Goal: Task Accomplishment & Management: Manage account settings

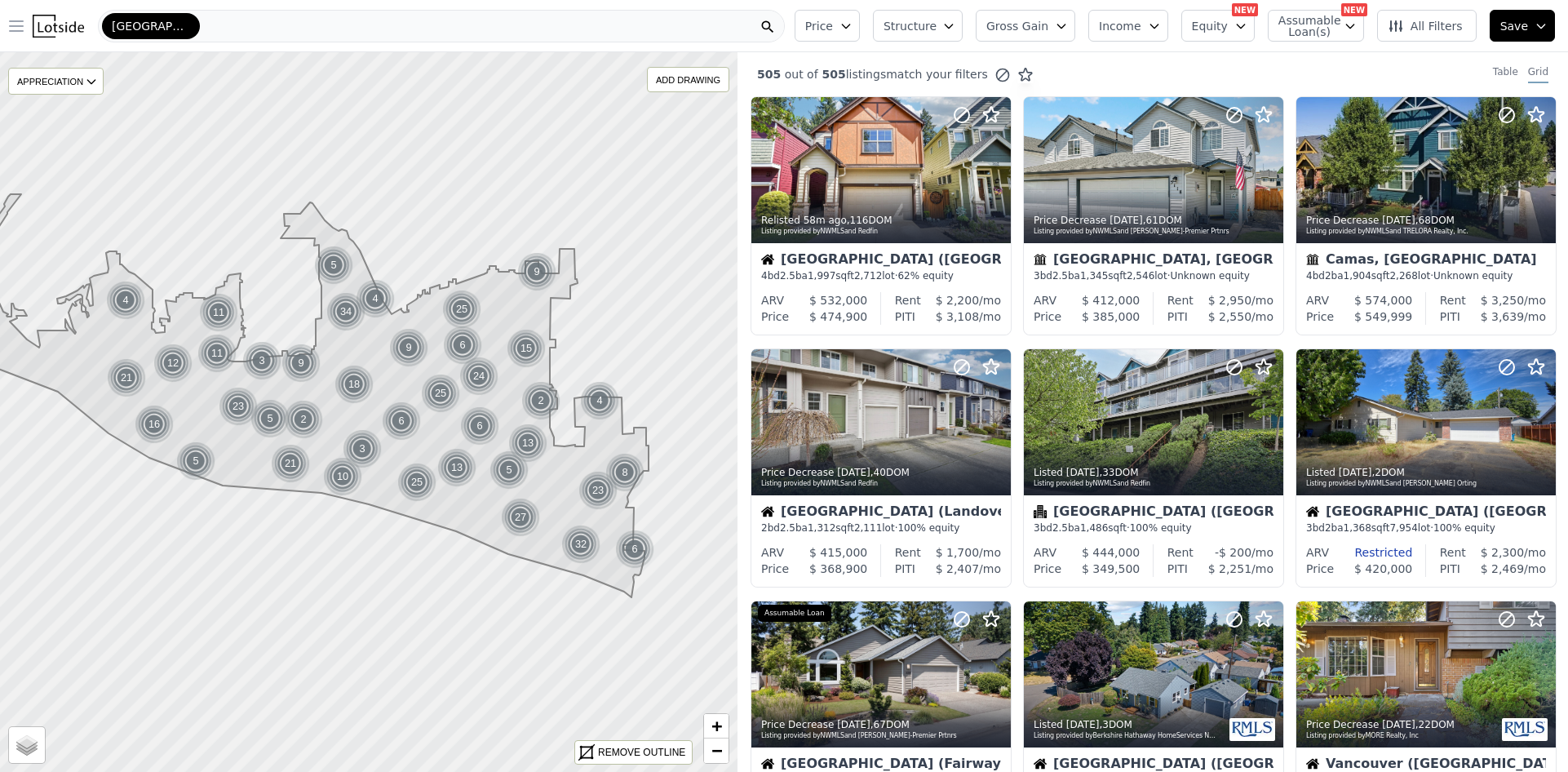
click at [7, 19] on icon "button" at bounding box center [17, 26] width 20 height 20
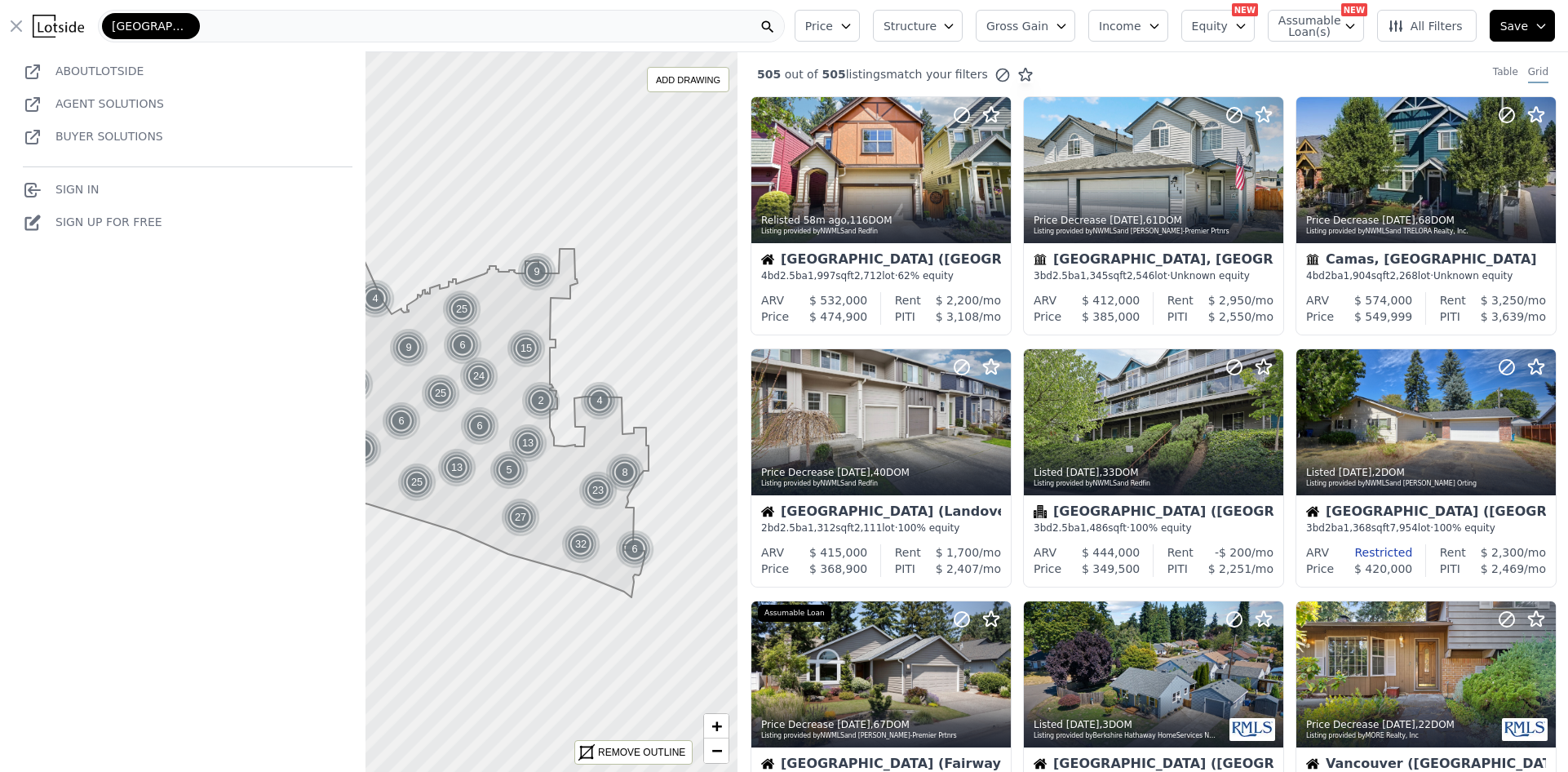
click at [77, 187] on link "Sign In" at bounding box center [61, 189] width 76 height 13
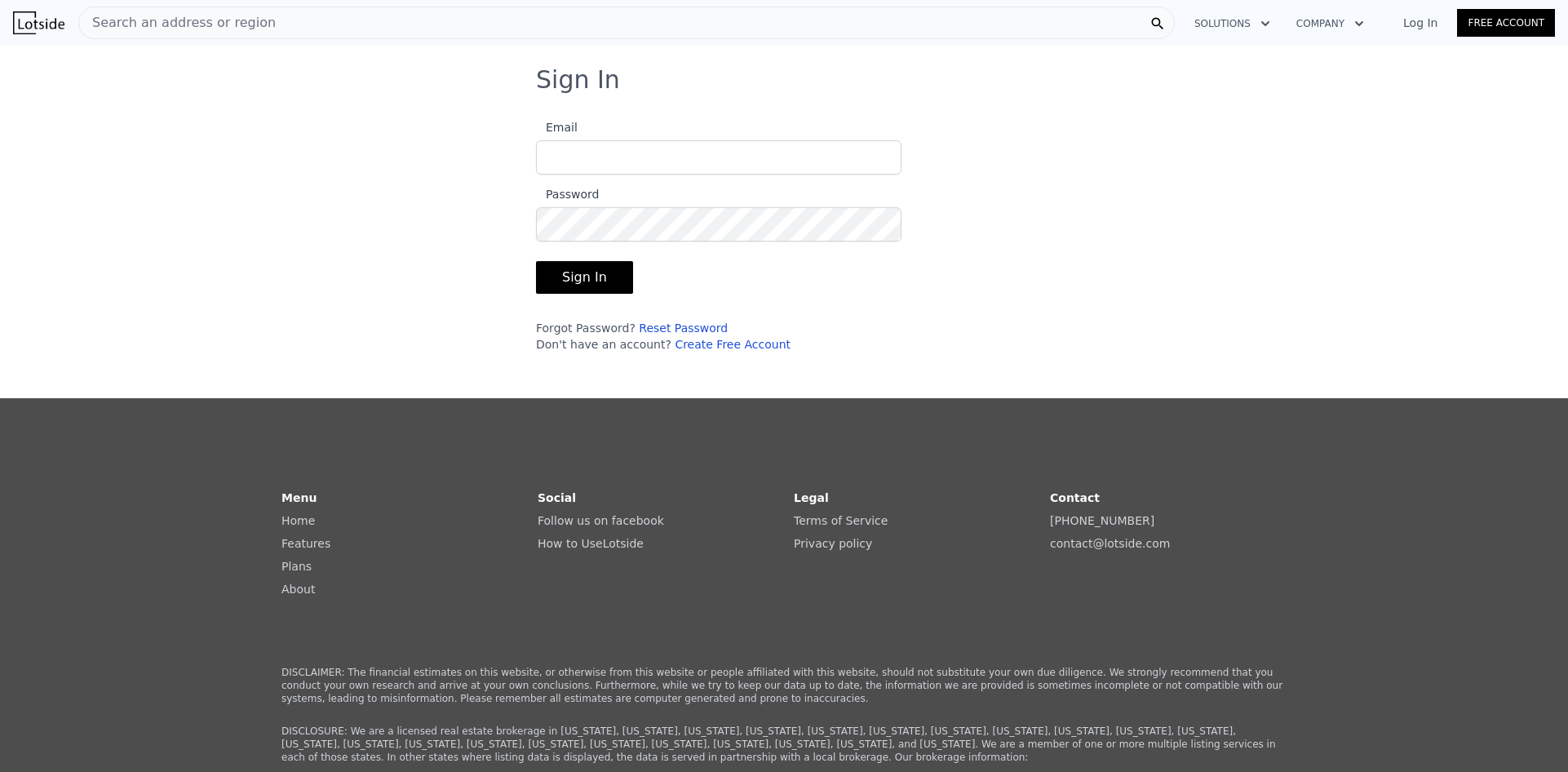
type input "[PERSON_NAME][EMAIL_ADDRESS][DOMAIN_NAME]"
click at [579, 265] on button "Sign In" at bounding box center [584, 277] width 97 height 32
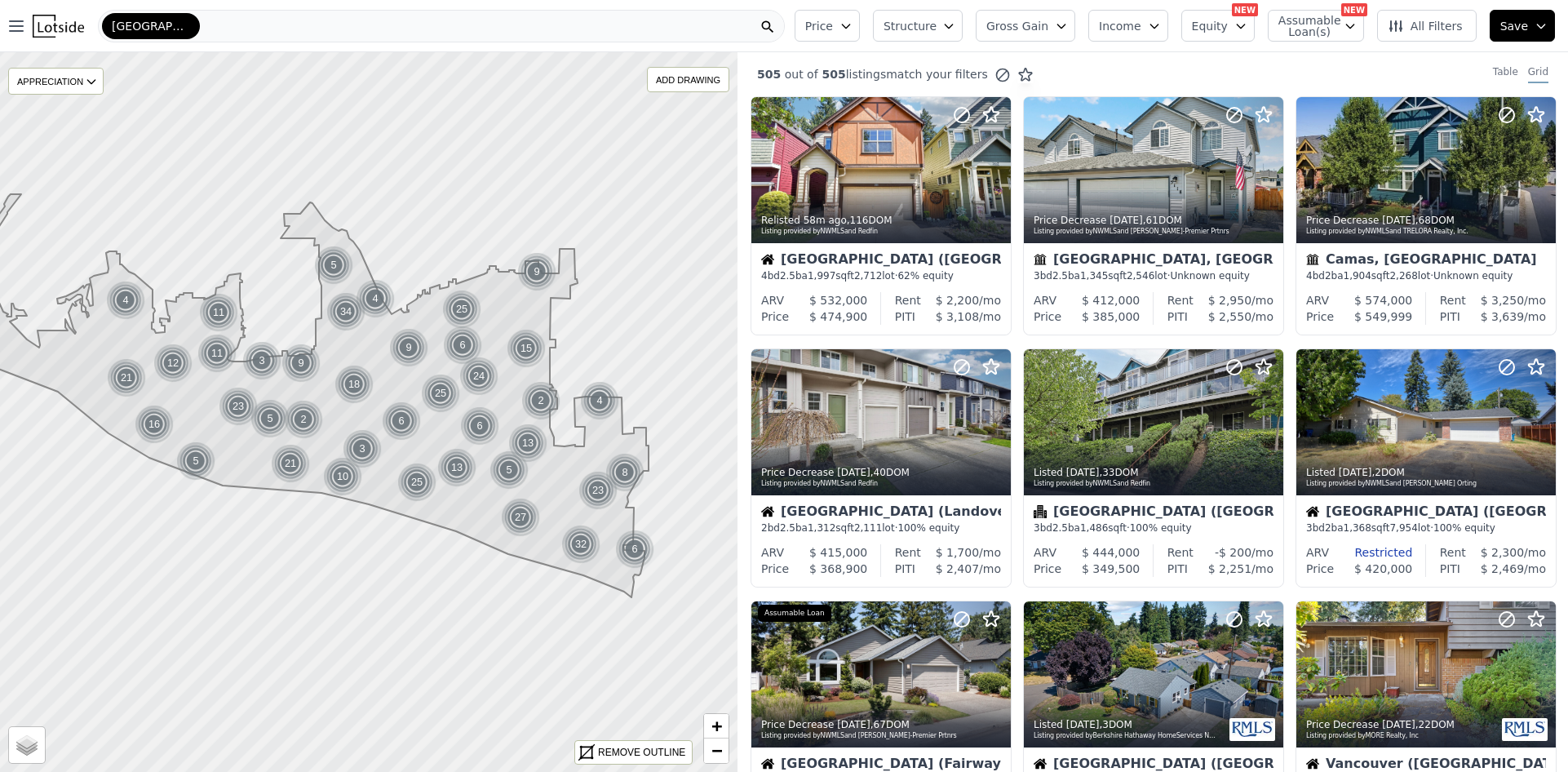
click at [440, 18] on div "[GEOGRAPHIC_DATA]" at bounding box center [441, 25] width 687 height 32
click at [12, 18] on icon "button" at bounding box center [17, 26] width 20 height 20
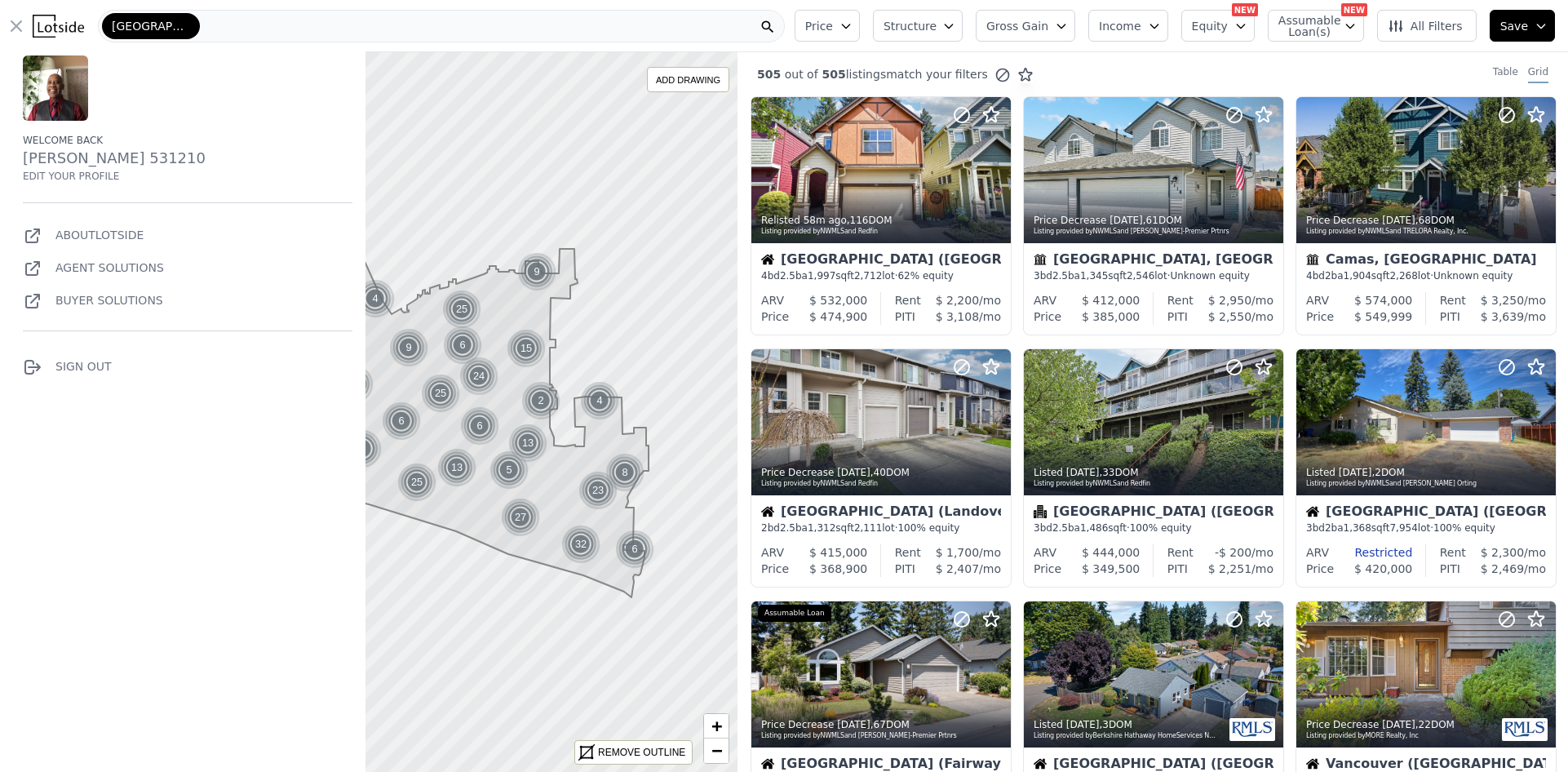
click at [288, 19] on div "[GEOGRAPHIC_DATA]" at bounding box center [441, 25] width 687 height 32
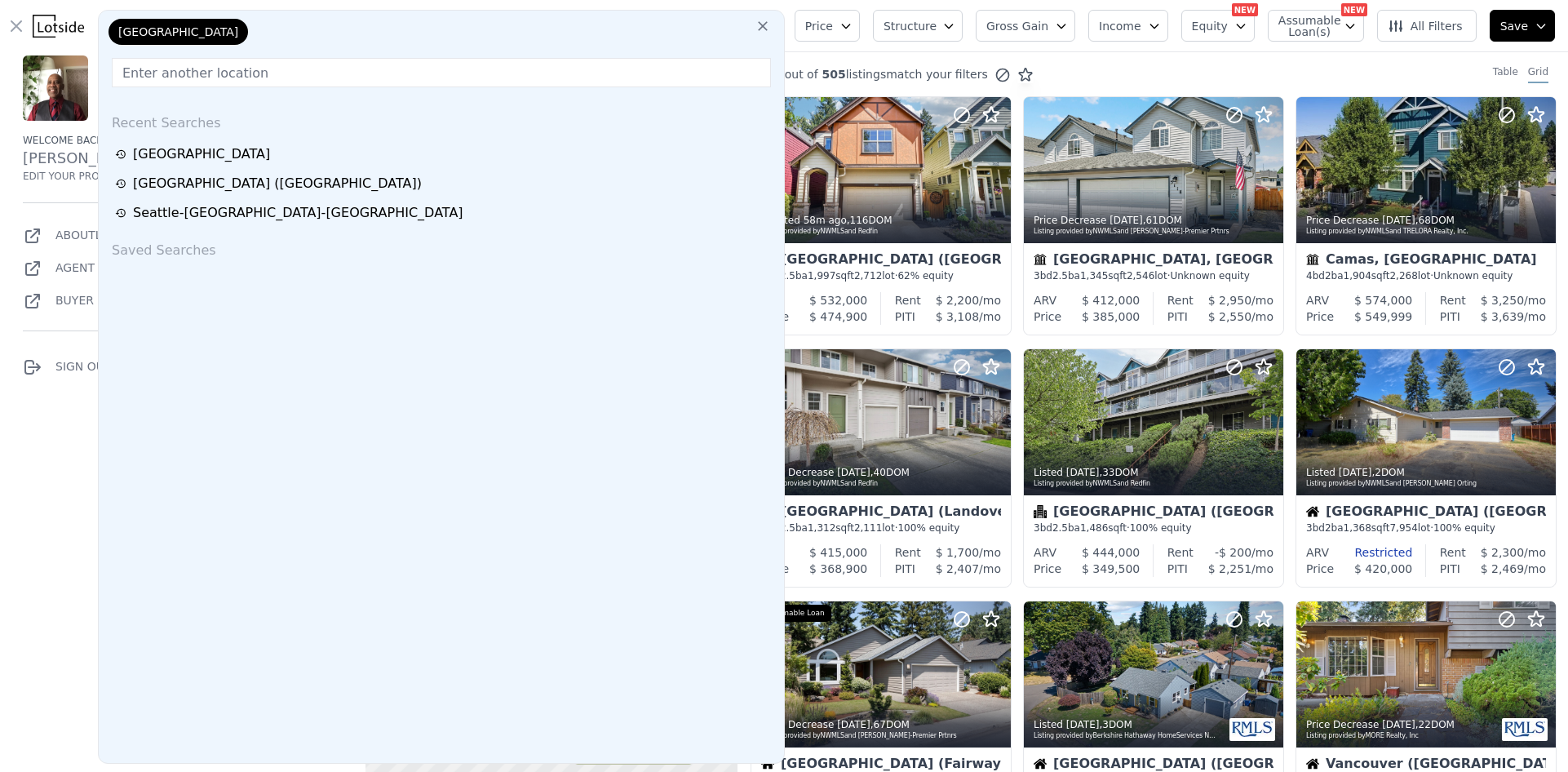
click at [302, 11] on div "[GEOGRAPHIC_DATA] Recent Searches [GEOGRAPHIC_DATA] [GEOGRAPHIC_DATA] ([GEOGRAP…" at bounding box center [441, 386] width 687 height 753
click at [771, 23] on icon at bounding box center [762, 25] width 17 height 17
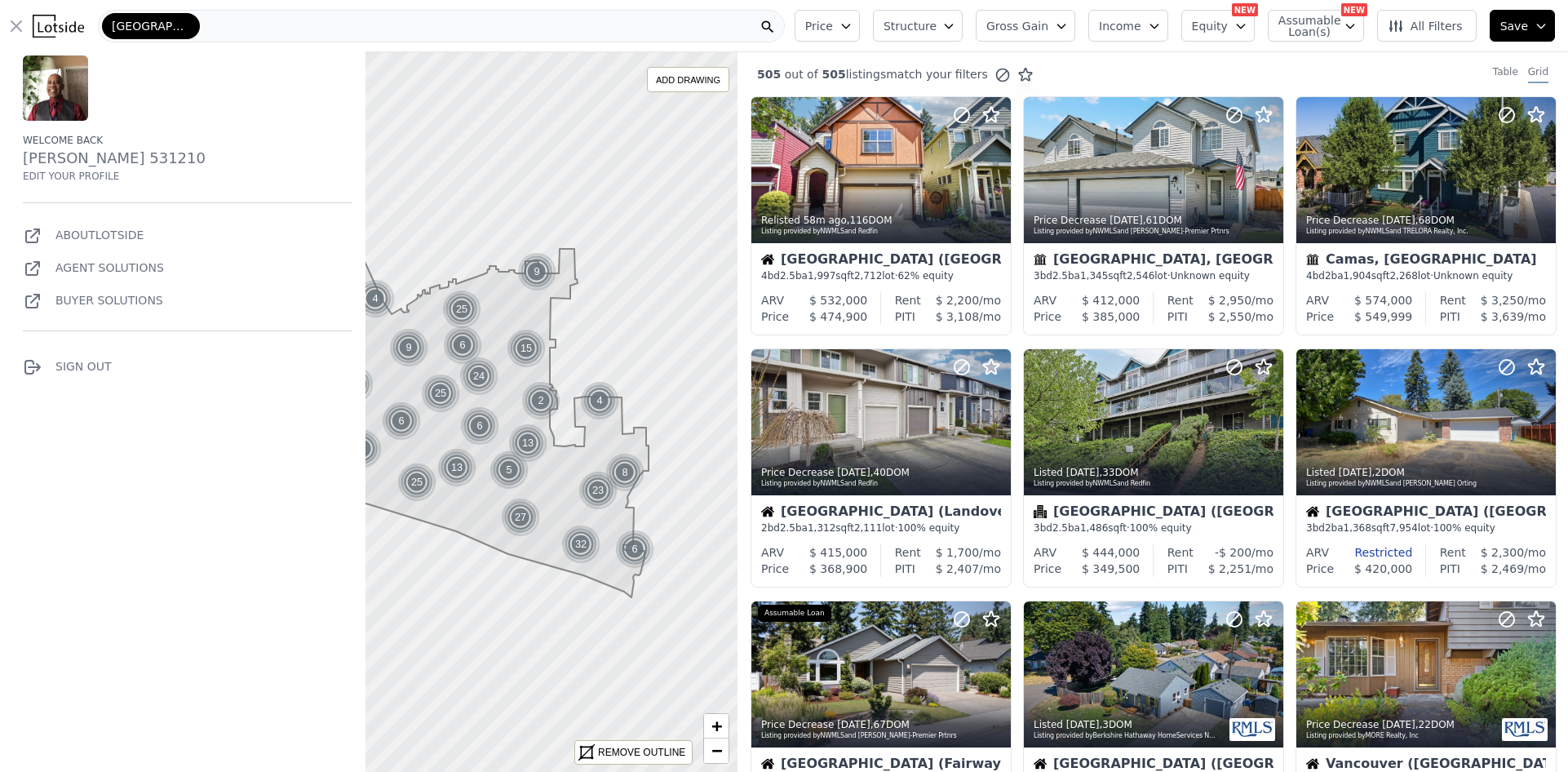
click at [12, 22] on icon "button" at bounding box center [17, 26] width 10 height 10
